Goal: Contribute content

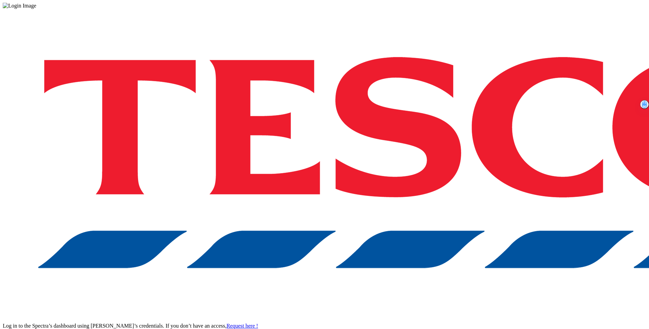
click at [507, 175] on div "Log in to the Spectra’s dashboard using Tesco’s credentials. If you don’t have …" at bounding box center [324, 179] width 643 height 340
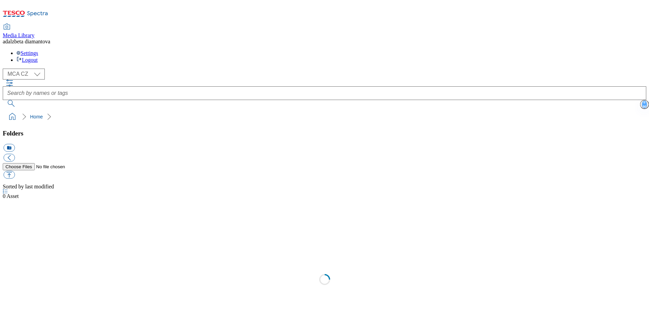
select select "flare-mca-cz"
click at [29, 304] on div "HP" at bounding box center [324, 313] width 643 height 19
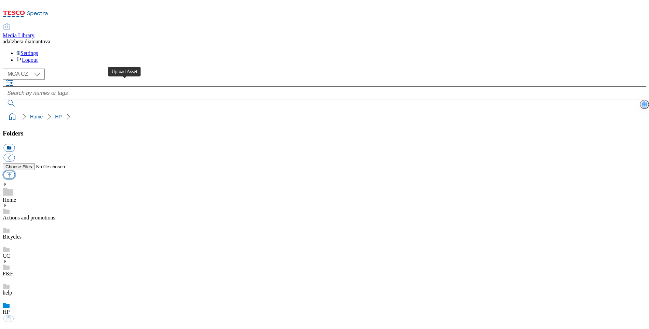
click at [15, 171] on button "button" at bounding box center [8, 175] width 11 height 8
type input "C:\fakepath\bubble-background.png"
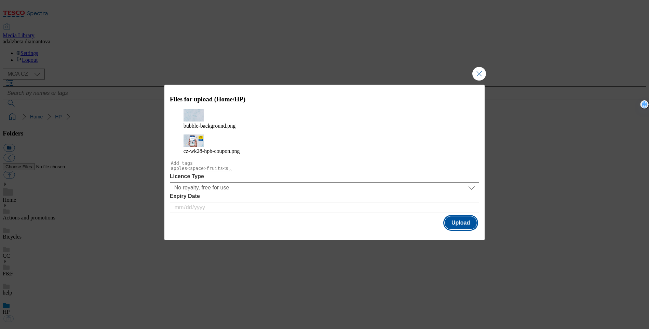
click at [457, 219] on button "Upload" at bounding box center [460, 223] width 32 height 13
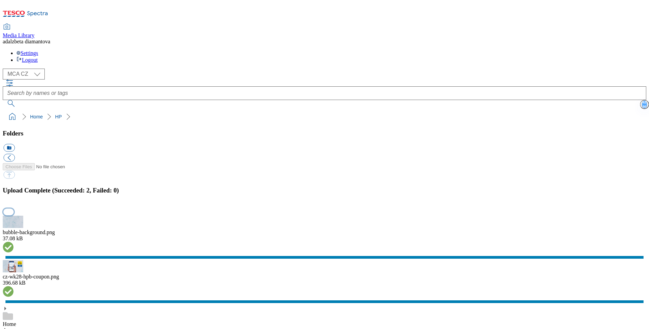
click at [14, 209] on button "button" at bounding box center [8, 212] width 10 height 6
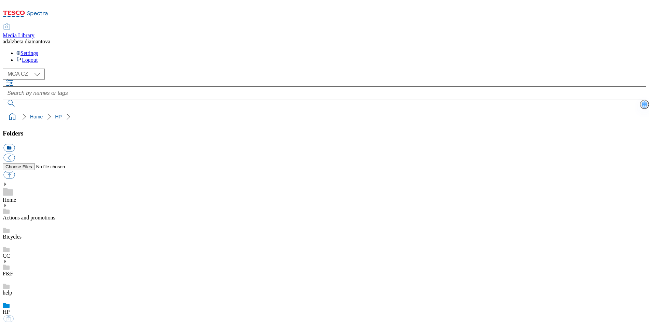
click at [55, 215] on link "Actions and promotions" at bounding box center [29, 218] width 53 height 6
click at [37, 304] on div "HP" at bounding box center [324, 313] width 643 height 19
